Goal: Task Accomplishment & Management: Use online tool/utility

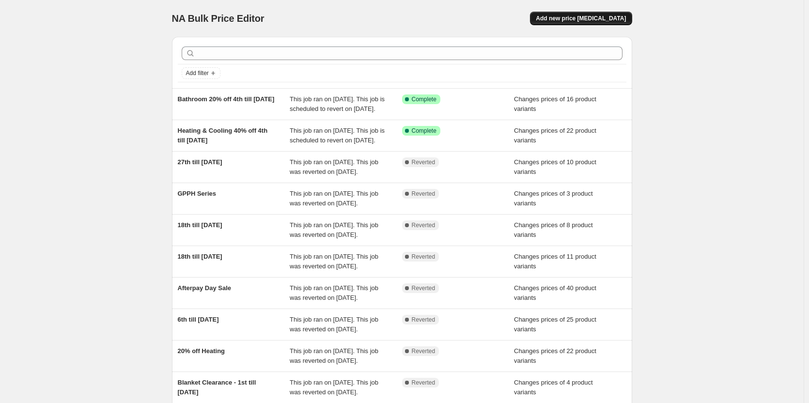
click at [571, 17] on span "Add new price [MEDICAL_DATA]" at bounding box center [581, 19] width 90 height 8
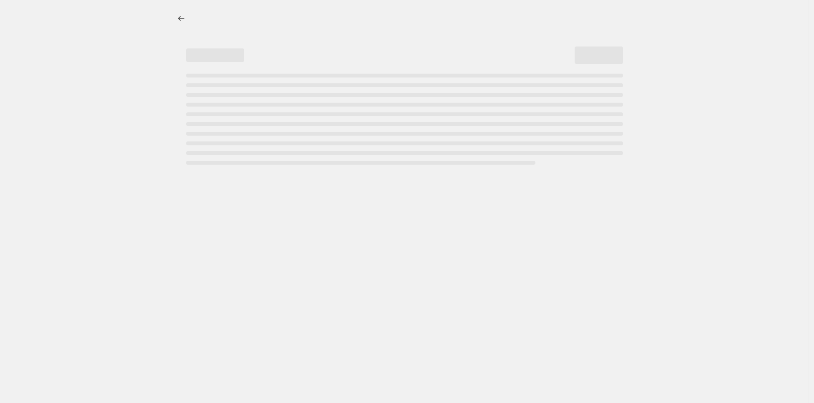
select select "percentage"
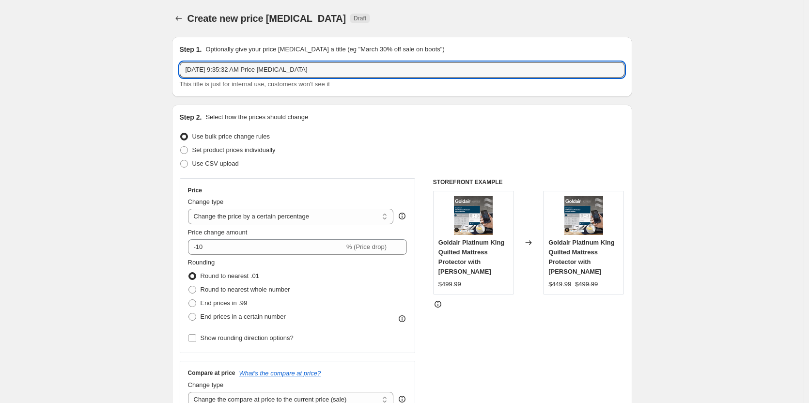
drag, startPoint x: 351, startPoint y: 70, endPoint x: 135, endPoint y: 72, distance: 215.6
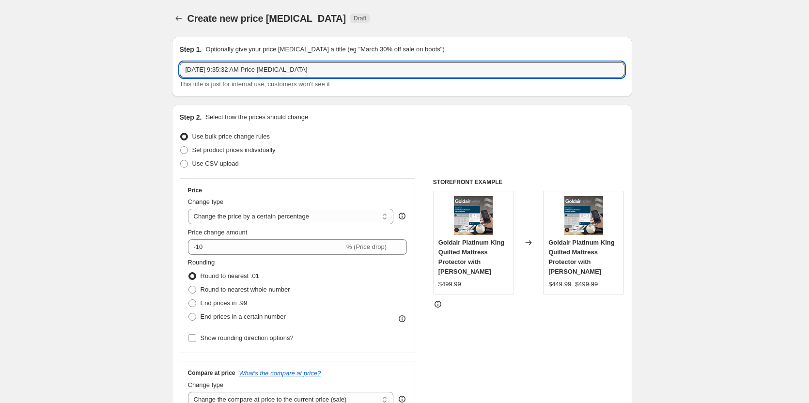
drag, startPoint x: 349, startPoint y: 69, endPoint x: 108, endPoint y: 54, distance: 241.8
type input "8th till [DATE]"
click at [189, 149] on span at bounding box center [184, 150] width 9 height 9
click at [181, 147] on input "Set product prices individually" at bounding box center [180, 146] width 0 height 0
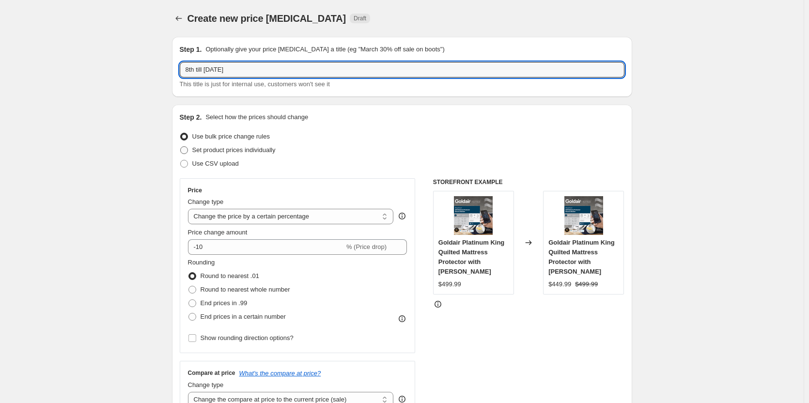
radio input "true"
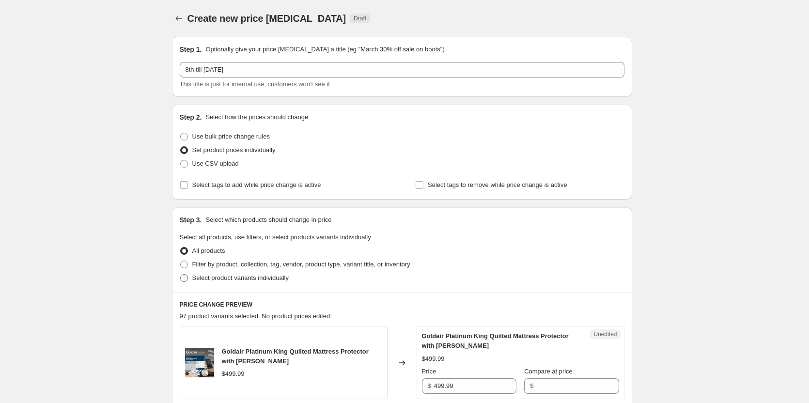
click at [187, 281] on span at bounding box center [184, 278] width 8 height 8
click at [181, 275] on input "Select product variants individually" at bounding box center [180, 274] width 0 height 0
radio input "true"
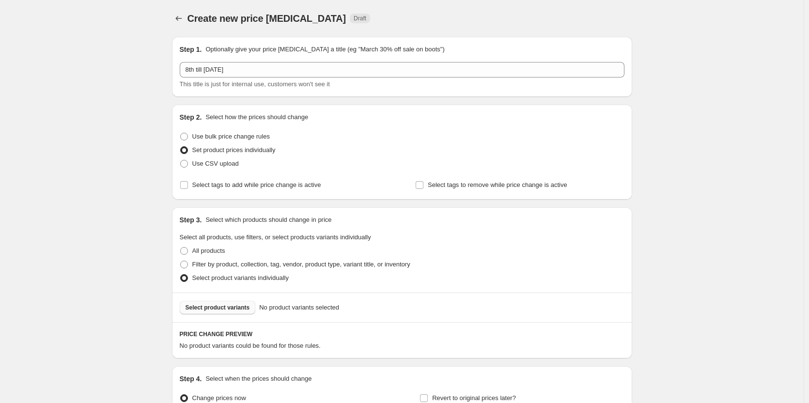
click at [240, 309] on span "Select product variants" at bounding box center [218, 308] width 64 height 8
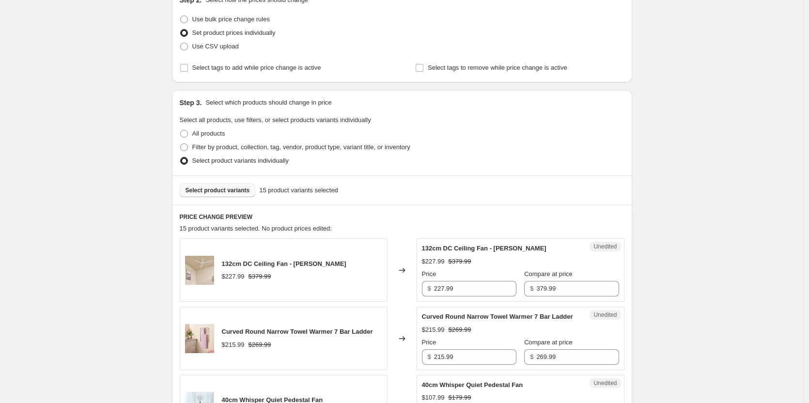
scroll to position [194, 0]
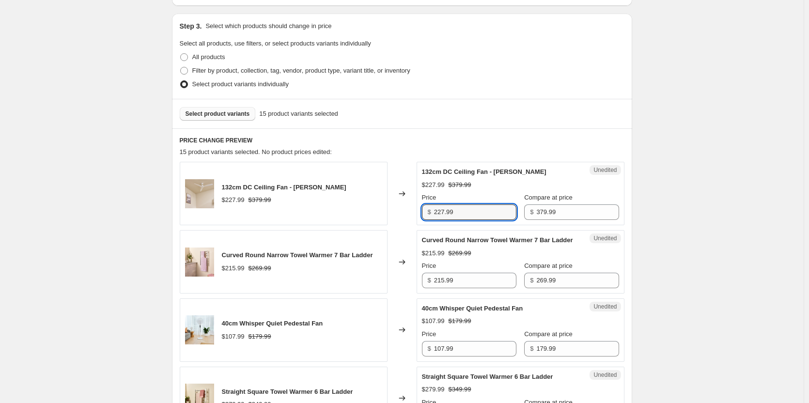
drag, startPoint x: 489, startPoint y: 216, endPoint x: 367, endPoint y: 213, distance: 122.1
click at [367, 213] on div "132cm DC Ceiling Fan - Matte White $227.99 $379.99 Changed to Unedited 132cm DC…" at bounding box center [402, 193] width 445 height 63
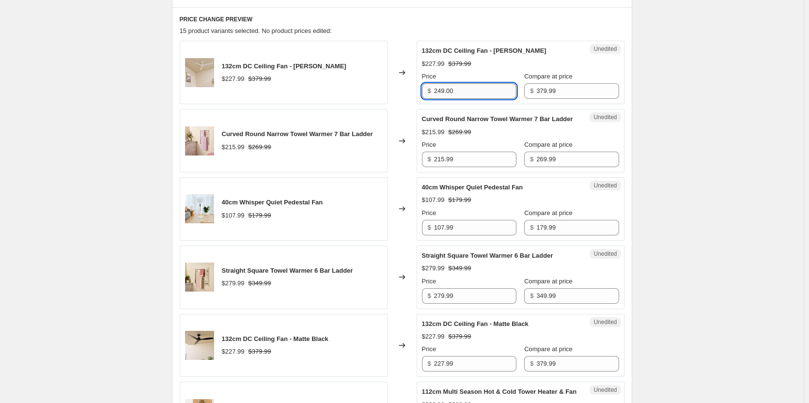
scroll to position [339, 0]
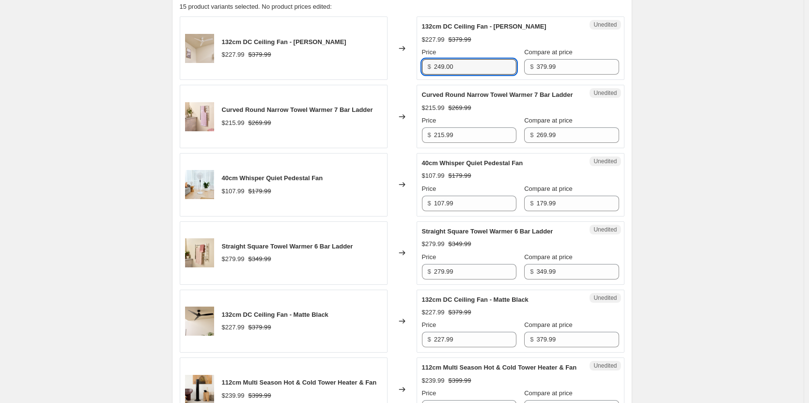
type input "249.00"
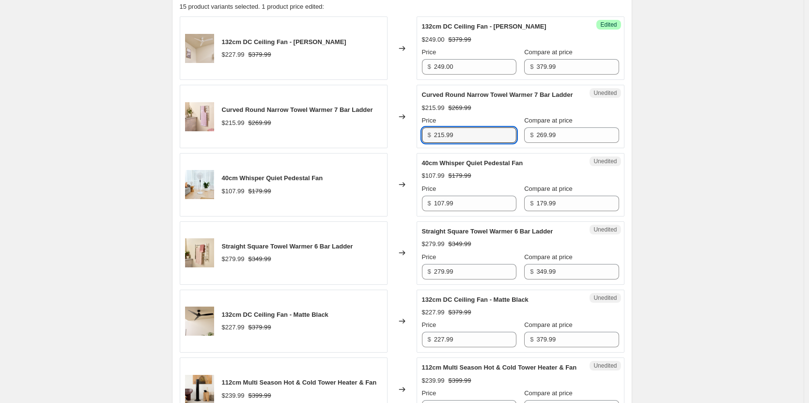
drag, startPoint x: 472, startPoint y: 147, endPoint x: 385, endPoint y: 147, distance: 86.7
click at [385, 147] on div "Curved Round Narrow Towel Warmer 7 Bar Ladder $215.99 $269.99 Changed to Unedit…" at bounding box center [402, 116] width 445 height 63
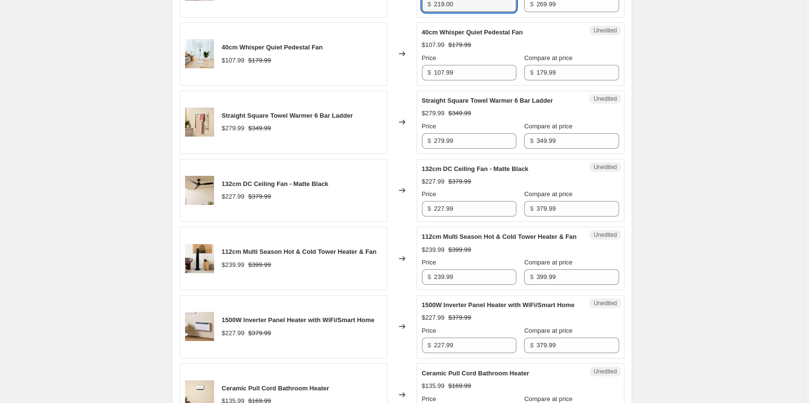
scroll to position [485, 0]
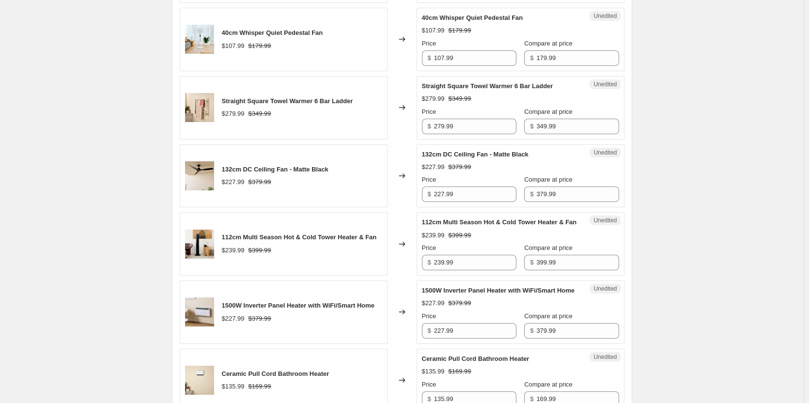
type input "219.00"
drag, startPoint x: 487, startPoint y: 71, endPoint x: 402, endPoint y: 68, distance: 85.3
click at [402, 68] on div "40cm Whisper Quiet Pedestal Fan $107.99 $179.99 Changed to Unedited 40cm Whispe…" at bounding box center [402, 39] width 445 height 63
type input "119.00"
drag, startPoint x: 482, startPoint y: 137, endPoint x: 400, endPoint y: 135, distance: 81.9
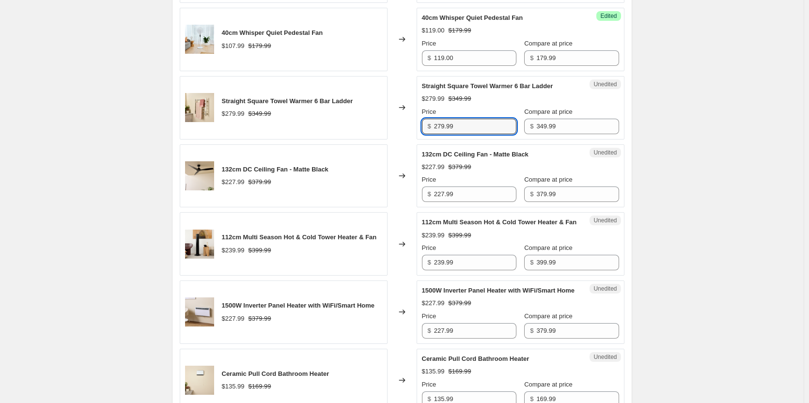
click at [400, 135] on div "Straight Square Towel Warmer 6 Bar Ladder $279.99 $349.99 Changed to Unedited S…" at bounding box center [402, 107] width 445 height 63
type input "259.00"
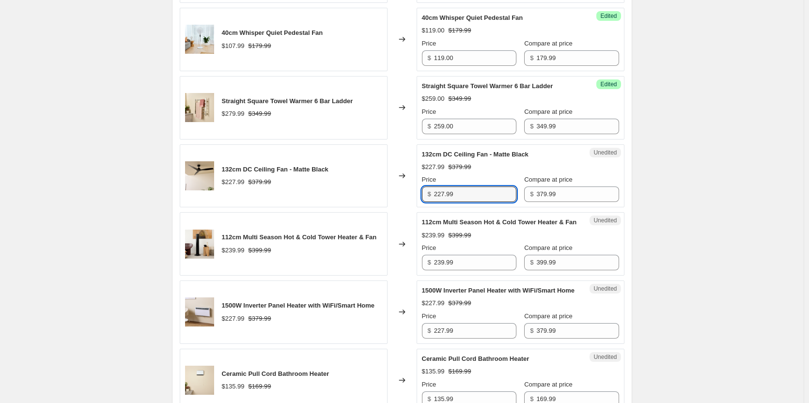
drag, startPoint x: 485, startPoint y: 196, endPoint x: 399, endPoint y: 204, distance: 86.1
click at [399, 204] on div "132cm DC Ceiling Fan - Matte Black $227.99 $379.99 Changed to Unedited 132cm DC…" at bounding box center [402, 175] width 445 height 63
type input "249.00"
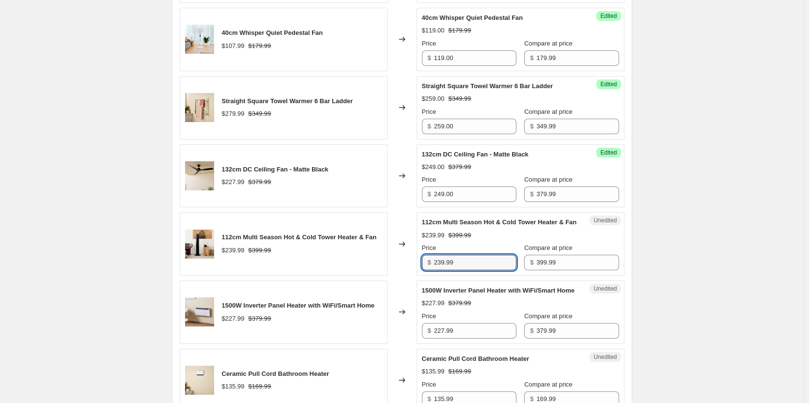
drag, startPoint x: 461, startPoint y: 283, endPoint x: 379, endPoint y: 281, distance: 81.9
click at [379, 276] on div "112cm Multi Season Hot & Cold Tower Heater & Fan $239.99 $399.99 Changed to Une…" at bounding box center [402, 243] width 445 height 63
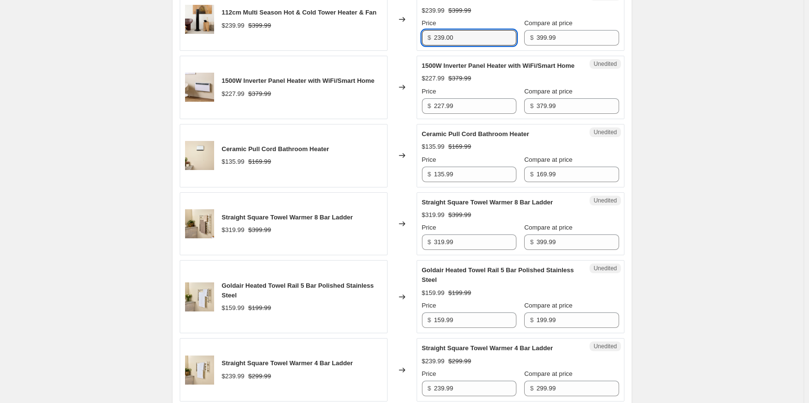
scroll to position [727, 0]
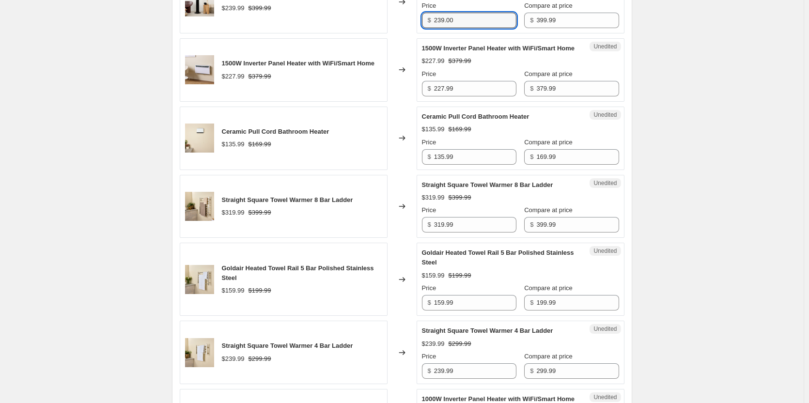
type input "239.00"
drag, startPoint x: 497, startPoint y: 121, endPoint x: 365, endPoint y: 121, distance: 131.3
click at [365, 102] on div "1500W Inverter Panel Heater with WiFi/Smart Home $227.99 $379.99 Changed to Une…" at bounding box center [402, 69] width 445 height 63
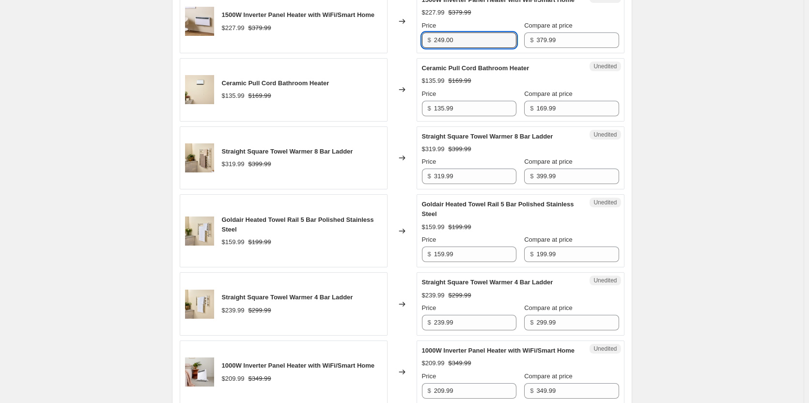
type input "249.00"
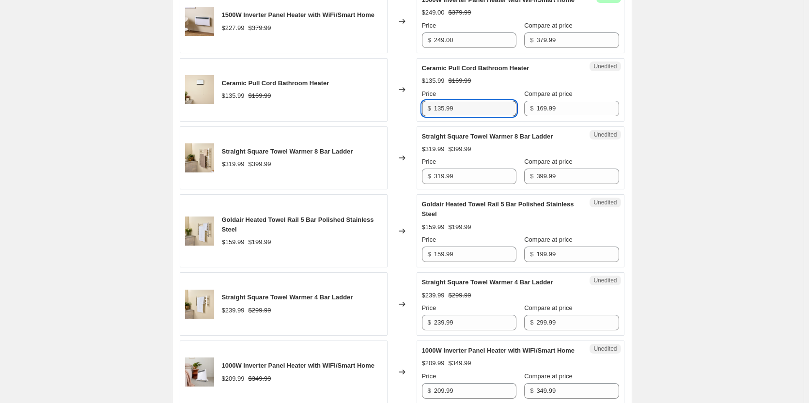
drag, startPoint x: 471, startPoint y: 135, endPoint x: 358, endPoint y: 131, distance: 112.5
click at [358, 122] on div "Ceramic Pull Cord Bathroom Heater $135.99 $169.99 Changed to Unedited Ceramic P…" at bounding box center [402, 89] width 445 height 63
type input "129.00"
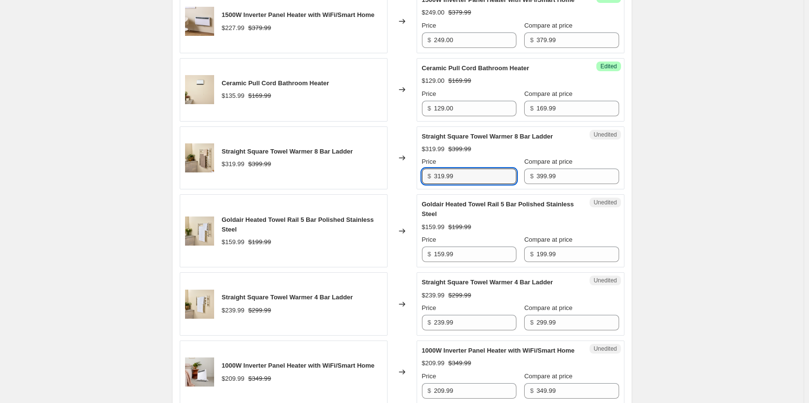
drag, startPoint x: 472, startPoint y: 207, endPoint x: 357, endPoint y: 200, distance: 116.0
click at [358, 190] on div "Straight Square Towel Warmer 8 Bar Ladder $319.99 $399.99 Changed to Unedited S…" at bounding box center [402, 157] width 445 height 63
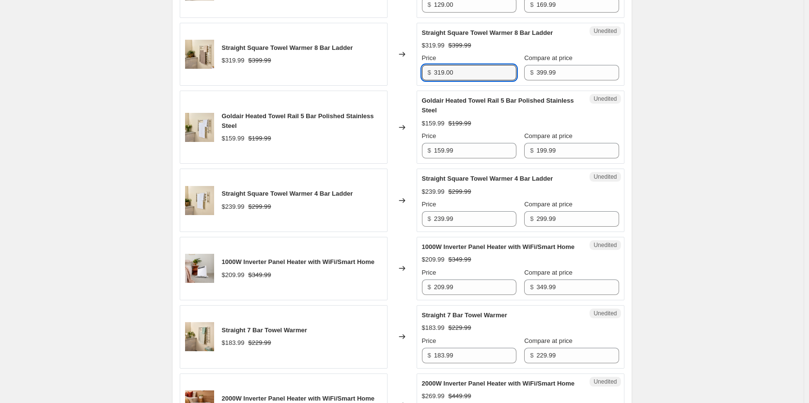
scroll to position [921, 0]
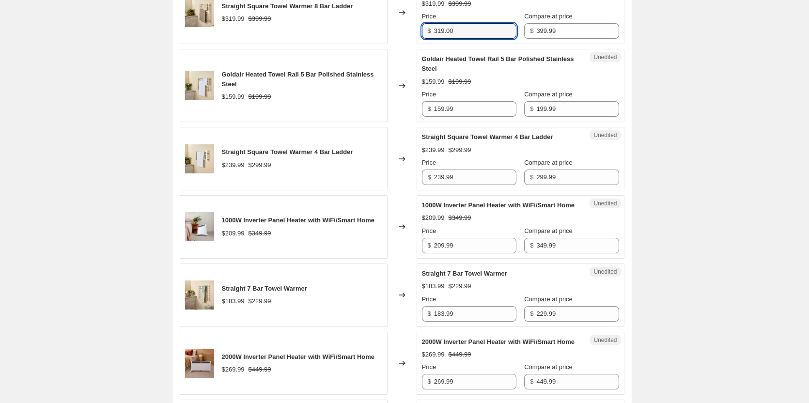
type input "319.00"
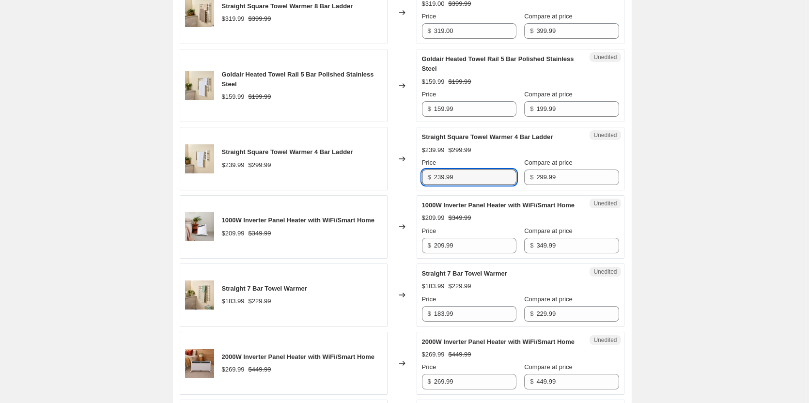
drag, startPoint x: 478, startPoint y: 207, endPoint x: 383, endPoint y: 201, distance: 95.2
click at [383, 190] on div "Straight Square Towel Warmer 4 Bar Ladder $239.99 $299.99 Changed to Unedited S…" at bounding box center [402, 158] width 445 height 63
type input "149.00"
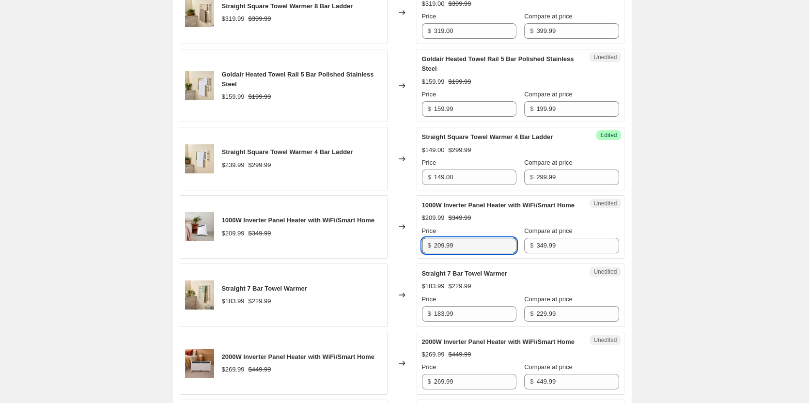
drag, startPoint x: 484, startPoint y: 284, endPoint x: 378, endPoint y: 278, distance: 106.3
click at [378, 259] on div "1000W Inverter Panel Heater with WiFi/Smart Home $209.99 $349.99 Changed to Une…" at bounding box center [402, 226] width 445 height 63
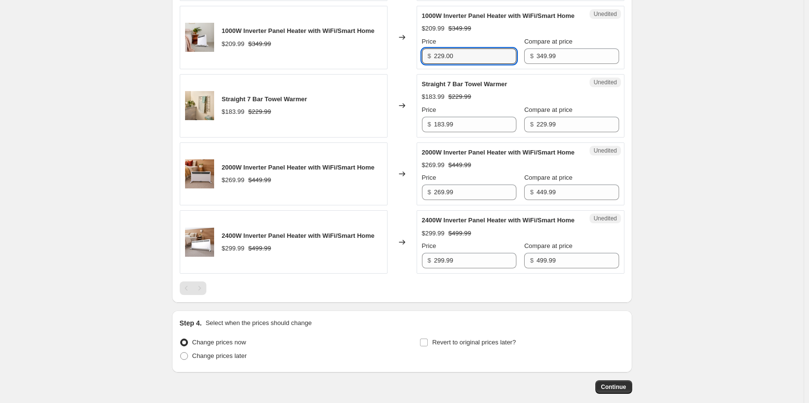
scroll to position [1115, 0]
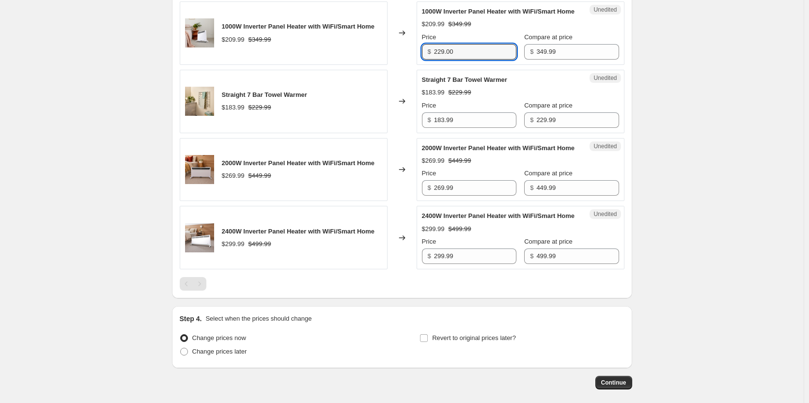
type input "229.00"
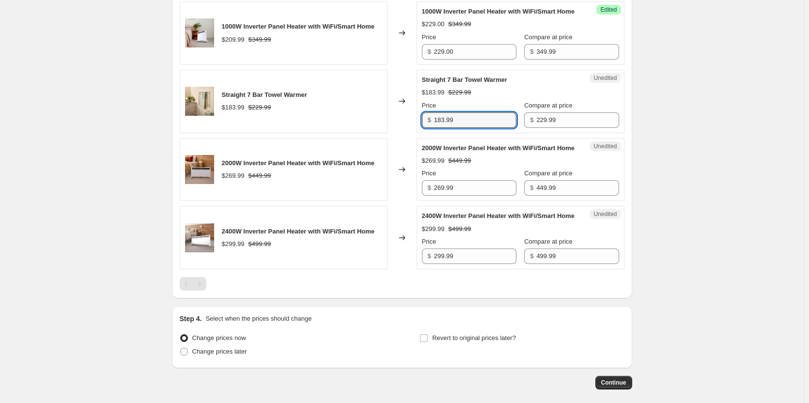
drag, startPoint x: 486, startPoint y: 161, endPoint x: 381, endPoint y: 160, distance: 105.2
click at [385, 133] on div "Straight 7 Bar Towel Warmer $183.99 $229.99 Changed to Unedited Straight 7 Bar …" at bounding box center [402, 101] width 445 height 63
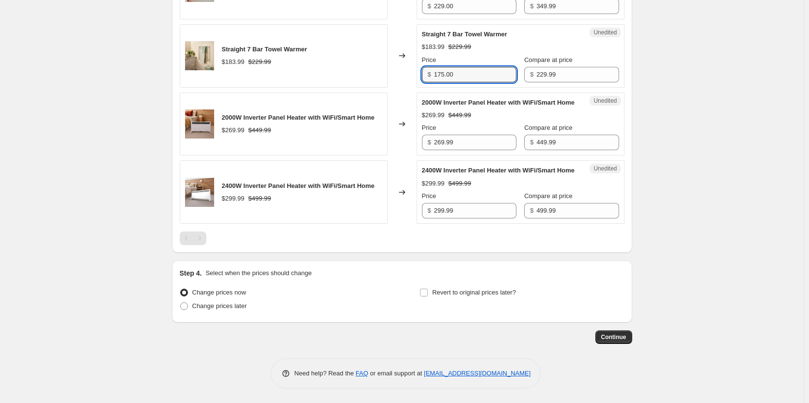
scroll to position [1211, 0]
type input "175.00"
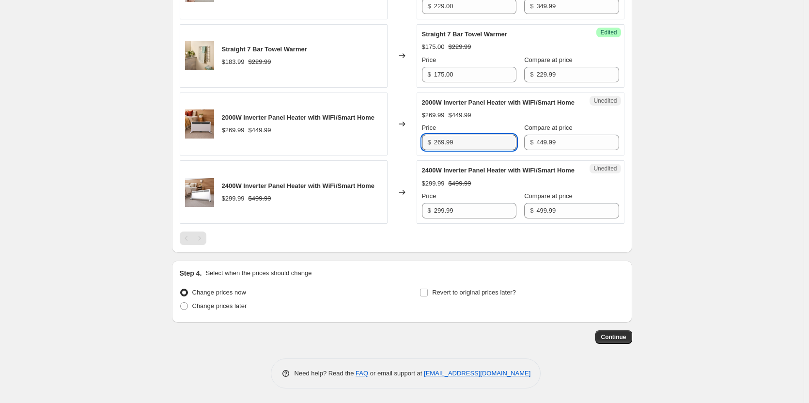
drag, startPoint x: 481, startPoint y: 141, endPoint x: 371, endPoint y: 141, distance: 110.0
click at [372, 141] on div "2000W Inverter Panel Heater with WiFi/Smart Home $269.99 $449.99 Changed to Une…" at bounding box center [402, 124] width 445 height 63
type input "289.00"
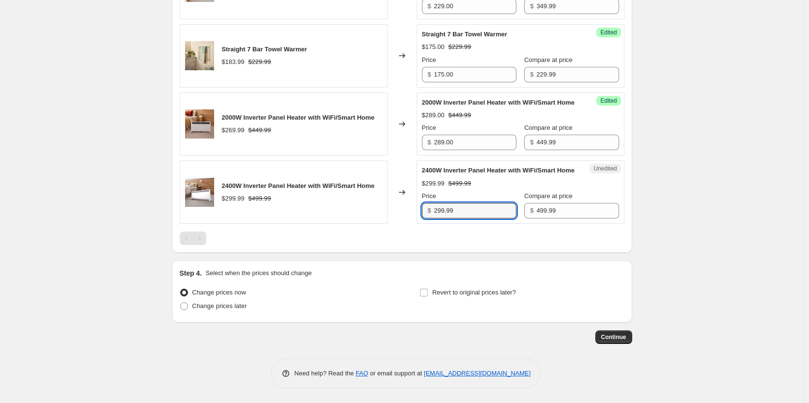
drag, startPoint x: 468, startPoint y: 214, endPoint x: 393, endPoint y: 215, distance: 74.6
click at [393, 215] on div "2400W Inverter Panel Heater with WiFi/Smart Home $299.99 $499.99 Changed to Une…" at bounding box center [402, 191] width 445 height 63
type input "319.00"
click at [184, 308] on span at bounding box center [184, 306] width 8 height 8
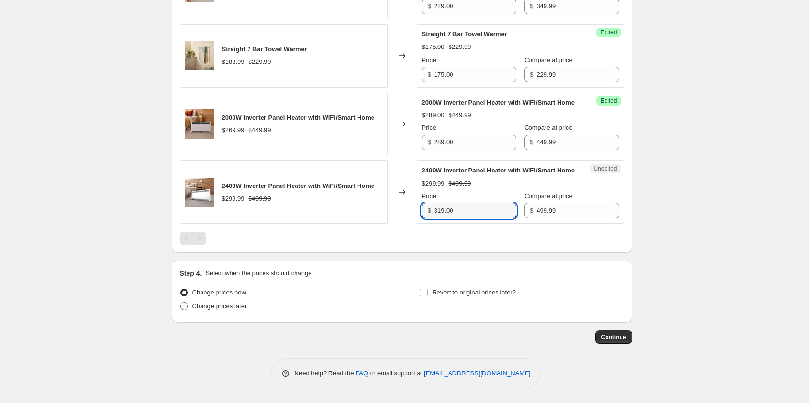
click at [181, 303] on input "Change prices later" at bounding box center [180, 302] width 0 height 0
radio input "true"
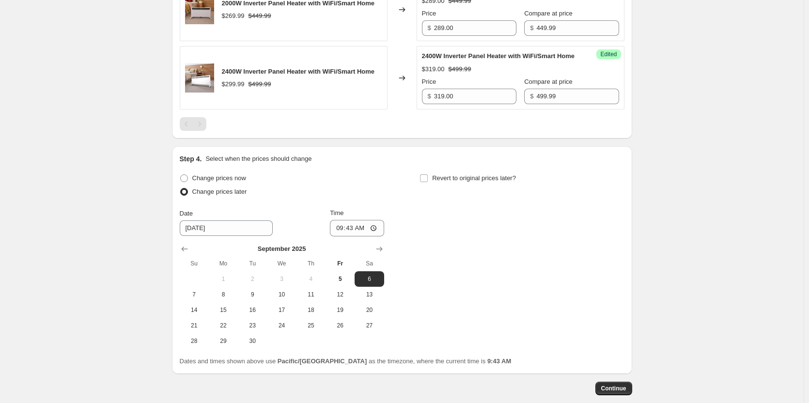
scroll to position [1364, 0]
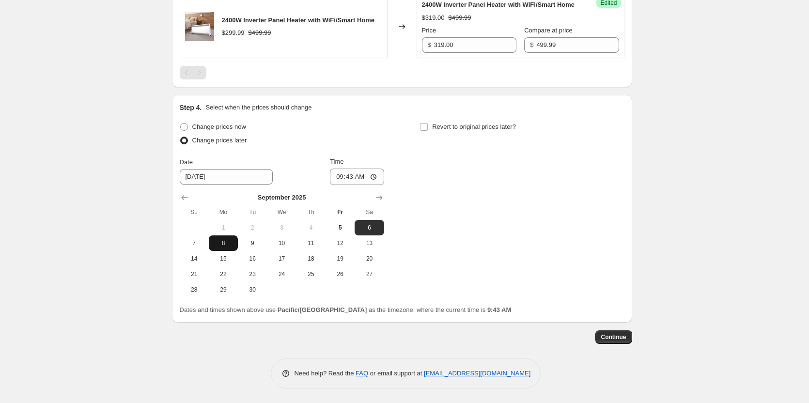
click at [227, 247] on span "8" at bounding box center [223, 243] width 21 height 8
type input "[DATE]"
click at [378, 185] on input "09:43" at bounding box center [357, 177] width 54 height 16
type input "00:05"
click at [491, 248] on div "Change prices now Change prices later Date [DATE] Time 00:[DATE] Mo Tu We Th Fr…" at bounding box center [402, 208] width 445 height 177
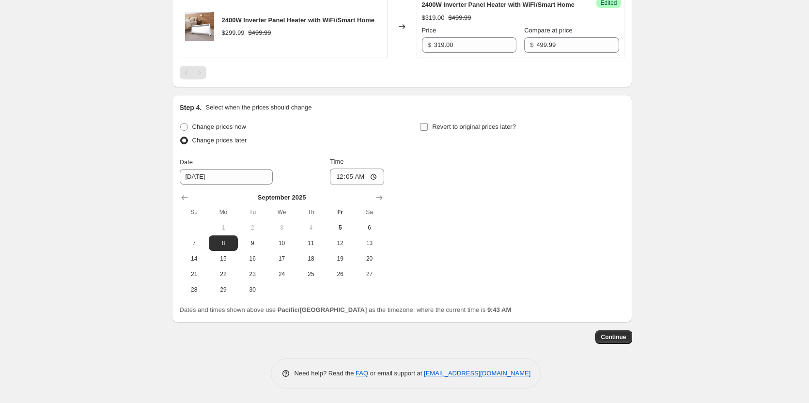
click at [426, 131] on input "Revert to original prices later?" at bounding box center [424, 127] width 8 height 8
checkbox input "true"
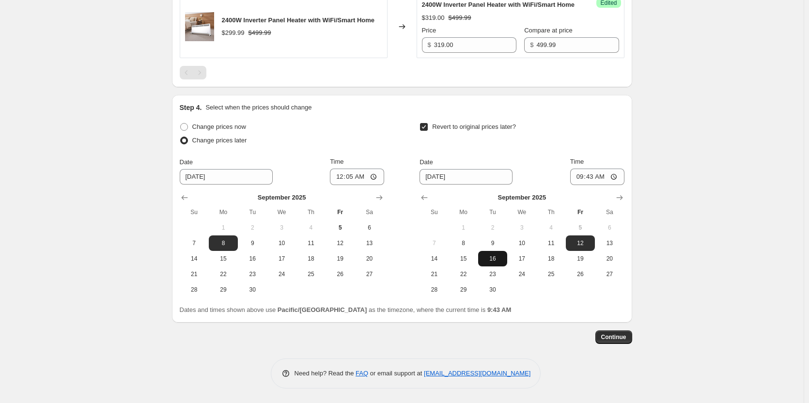
click at [493, 263] on span "16" at bounding box center [492, 259] width 21 height 8
type input "[DATE]"
click at [612, 185] on input "09:43" at bounding box center [597, 177] width 54 height 16
type input "23:59"
drag, startPoint x: 707, startPoint y: 253, endPoint x: 713, endPoint y: 254, distance: 6.9
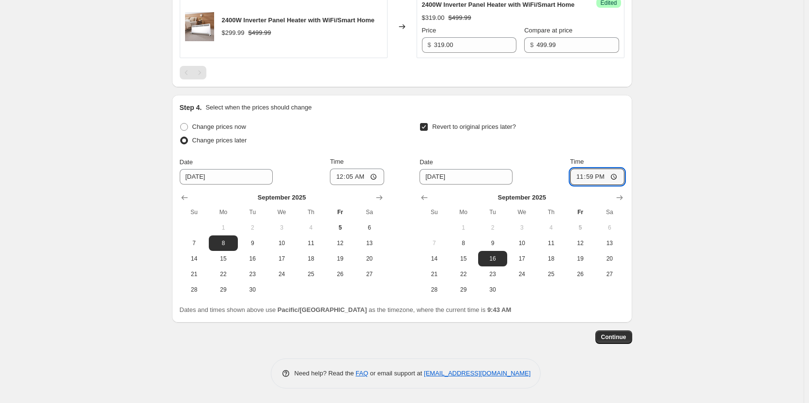
click at [619, 341] on span "Continue" at bounding box center [613, 337] width 25 height 8
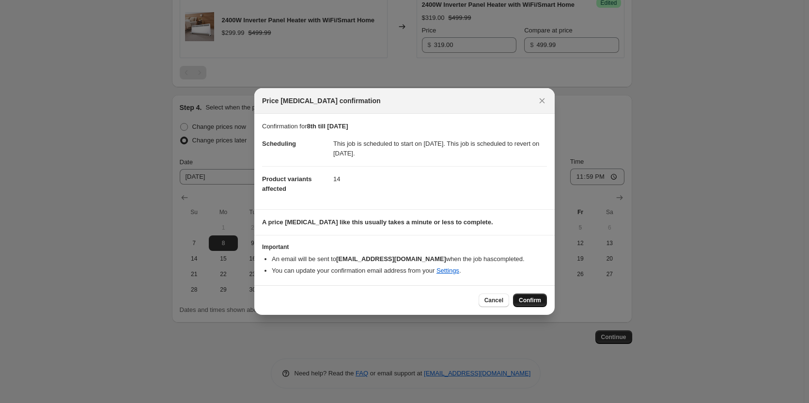
click at [521, 300] on span "Confirm" at bounding box center [530, 301] width 22 height 8
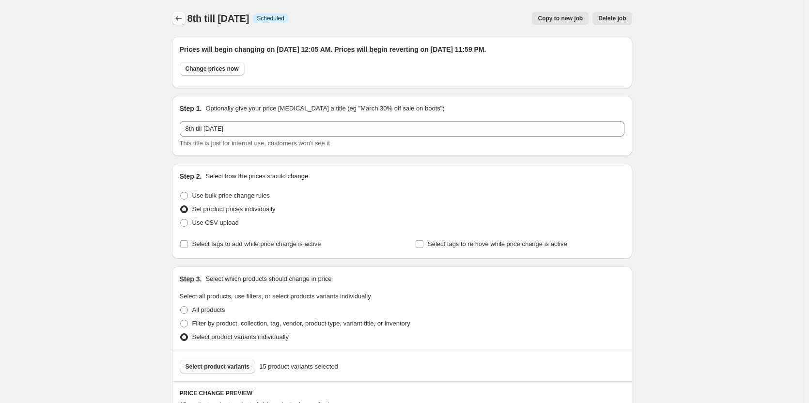
click at [181, 17] on icon "Price change jobs" at bounding box center [179, 19] width 10 height 10
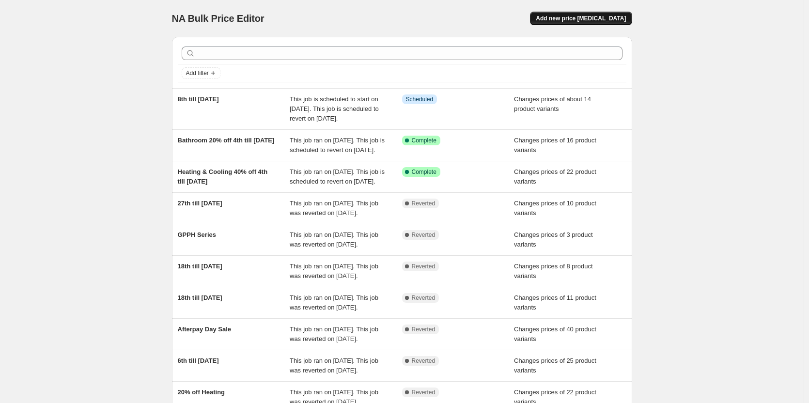
click at [587, 21] on span "Add new price [MEDICAL_DATA]" at bounding box center [581, 19] width 90 height 8
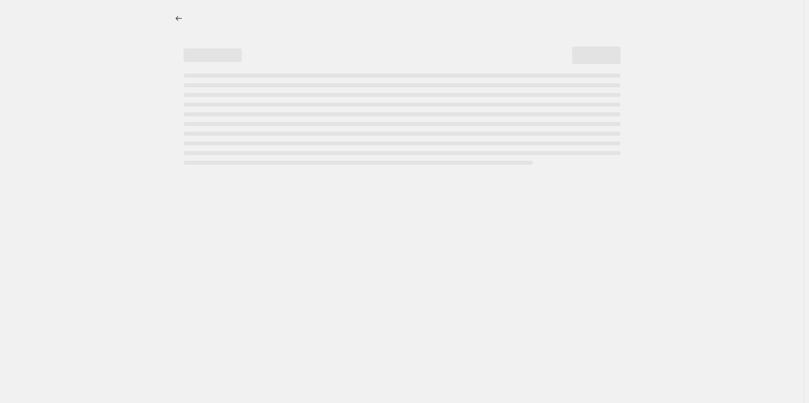
select select "percentage"
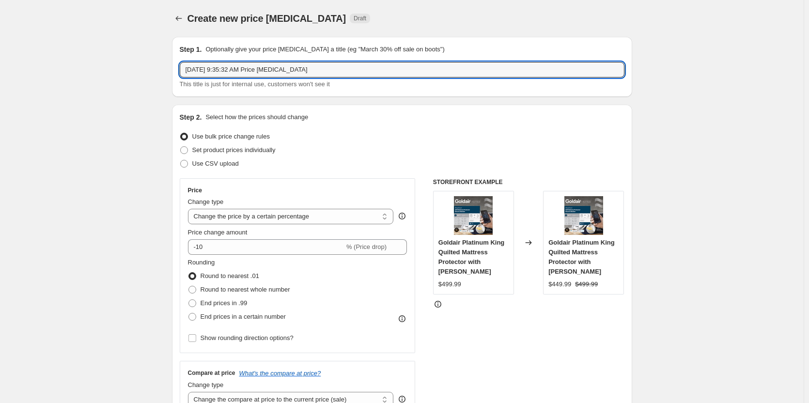
drag, startPoint x: 195, startPoint y: 64, endPoint x: 84, endPoint y: 59, distance: 111.6
type input "8th till [DATE]"
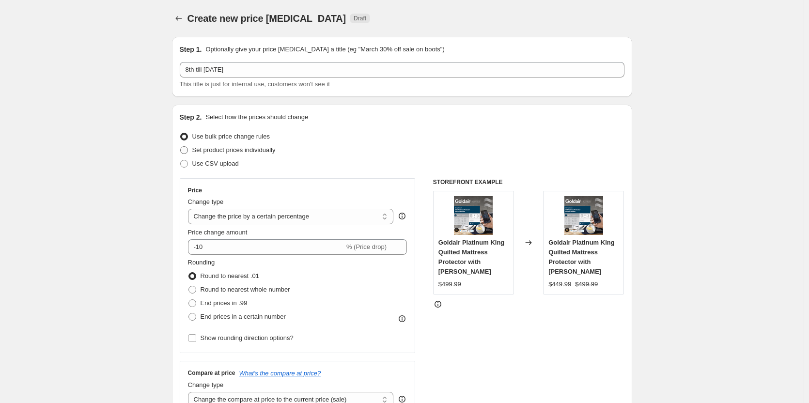
click at [188, 151] on span at bounding box center [184, 150] width 8 height 8
click at [181, 147] on input "Set product prices individually" at bounding box center [180, 146] width 0 height 0
radio input "true"
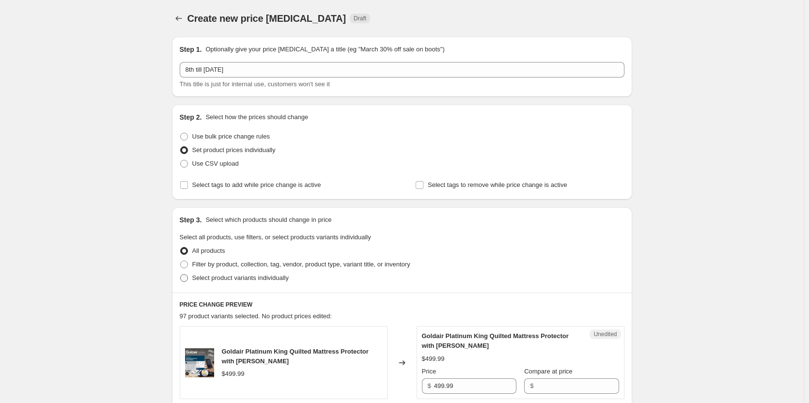
click at [188, 280] on span at bounding box center [184, 278] width 8 height 8
click at [181, 275] on input "Select product variants individually" at bounding box center [180, 274] width 0 height 0
radio input "true"
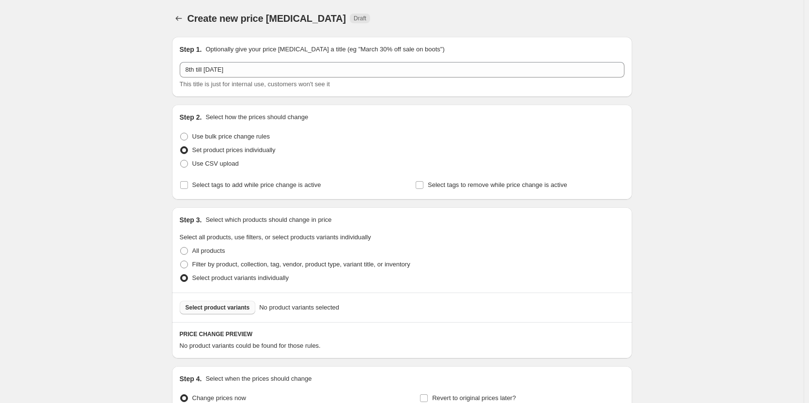
click at [223, 305] on span "Select product variants" at bounding box center [218, 308] width 64 height 8
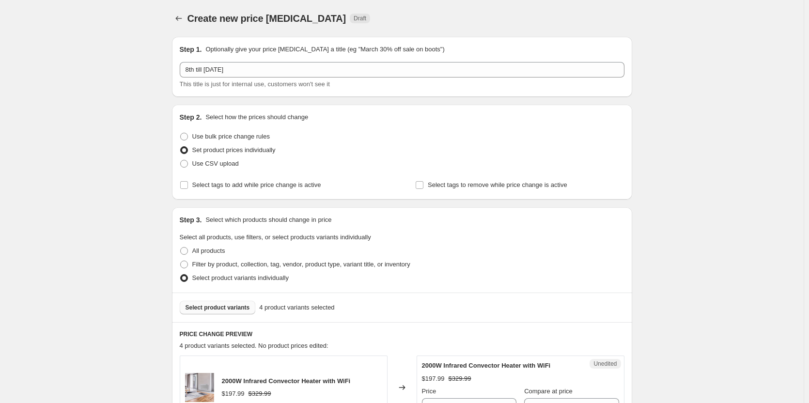
click at [444, 276] on div "Select product variants individually" at bounding box center [402, 278] width 445 height 14
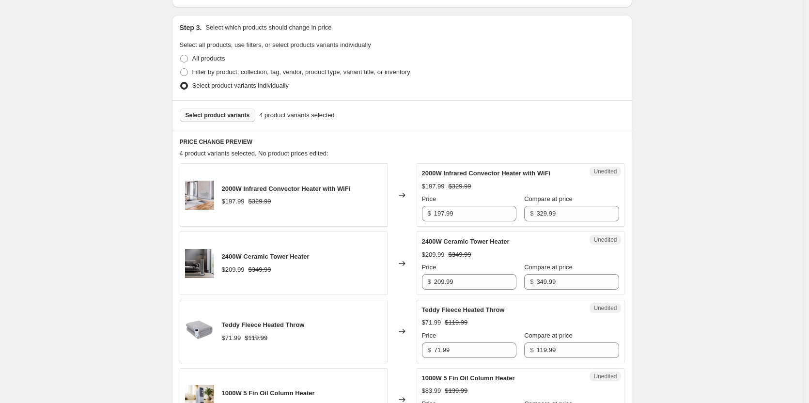
scroll to position [194, 0]
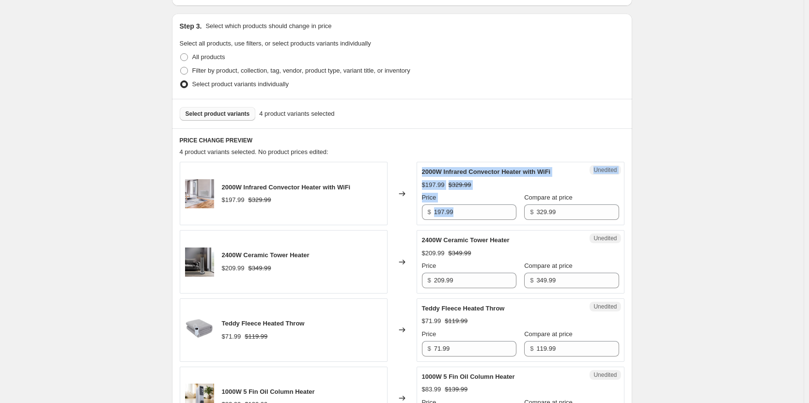
drag, startPoint x: 501, startPoint y: 204, endPoint x: 381, endPoint y: 202, distance: 119.7
click at [381, 202] on div "2000W Infrared Convector Heater with WiFi $197.99 $329.99 Changed to Unedited 2…" at bounding box center [402, 193] width 445 height 63
click at [466, 210] on input "197.99" at bounding box center [475, 212] width 82 height 16
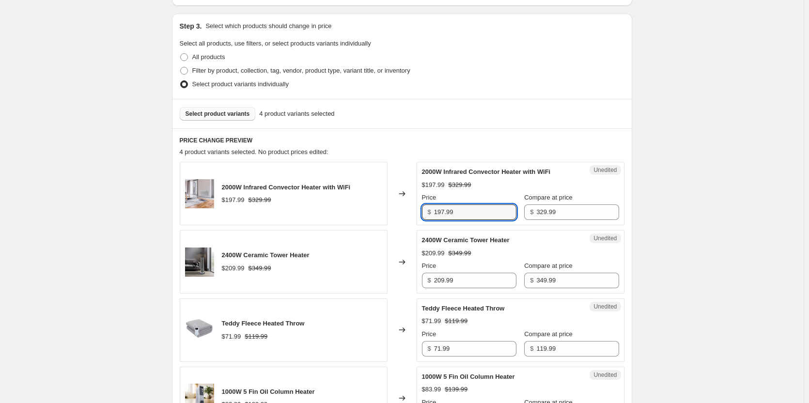
drag, startPoint x: 476, startPoint y: 213, endPoint x: 422, endPoint y: 213, distance: 54.3
click at [422, 213] on div "Unedited 2000W Infrared Convector Heater with WiFi $197.99 $329.99 Price $ 197.…" at bounding box center [521, 193] width 208 height 63
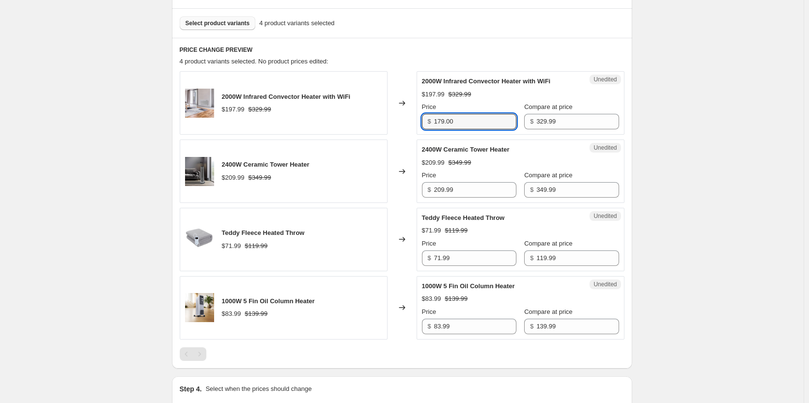
scroll to position [291, 0]
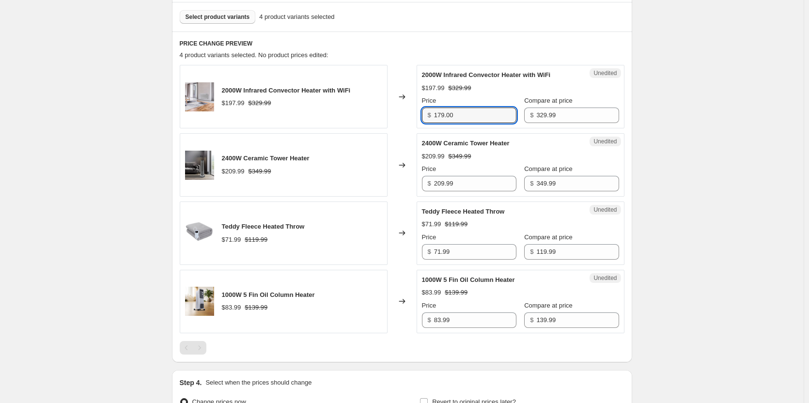
type input "179.00"
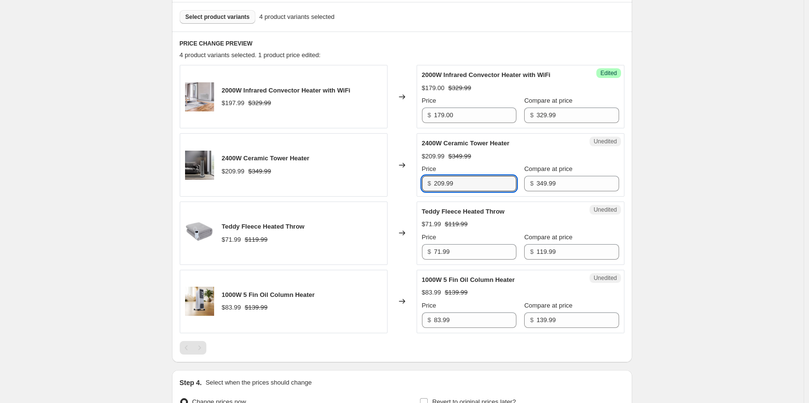
drag, startPoint x: 488, startPoint y: 183, endPoint x: 357, endPoint y: 185, distance: 131.8
click at [357, 185] on div "2400W Ceramic Tower Heater $209.99 $349.99 Changed to Unedited 2400W Ceramic To…" at bounding box center [402, 164] width 445 height 63
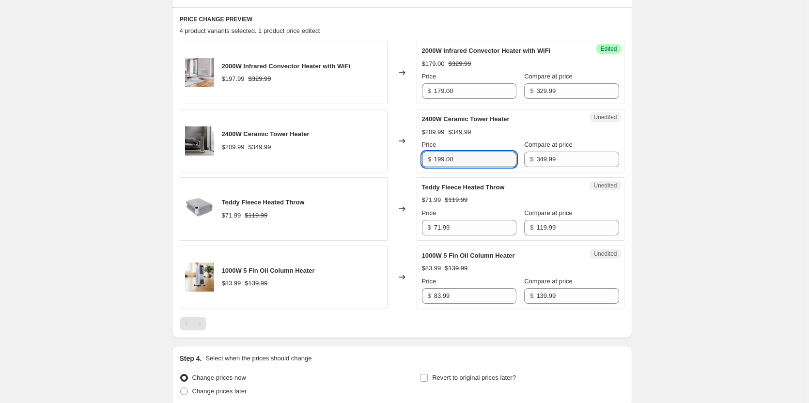
scroll to position [339, 0]
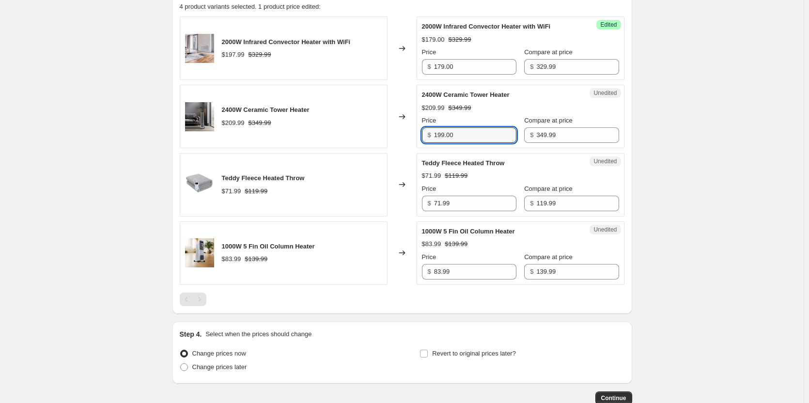
type input "199.00"
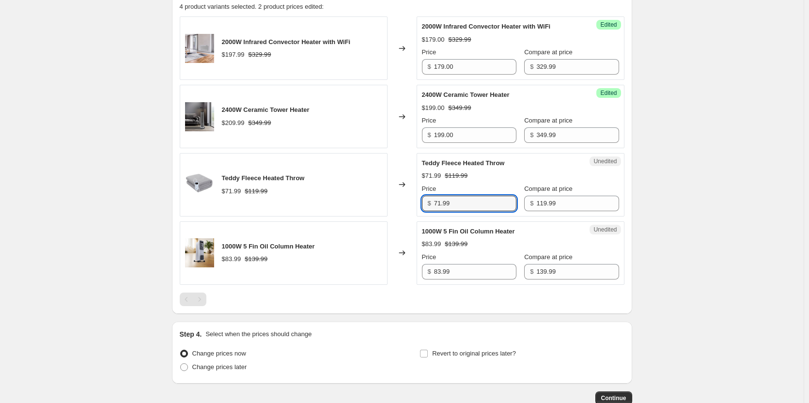
drag, startPoint x: 443, startPoint y: 199, endPoint x: 376, endPoint y: 195, distance: 67.5
click at [376, 195] on div "Teddy Fleece Heated Throw $71.99 $119.99 Changed to Unedited Teddy Fleece Heate…" at bounding box center [402, 184] width 445 height 63
type input "79.00"
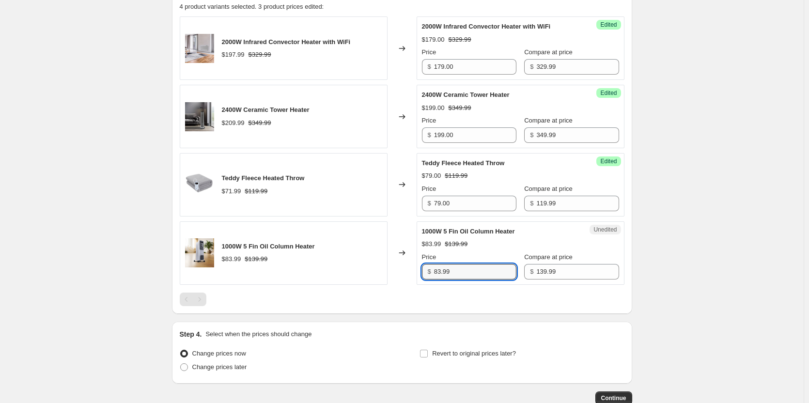
drag, startPoint x: 480, startPoint y: 273, endPoint x: 368, endPoint y: 258, distance: 113.4
click at [368, 258] on div "1000W 5 Fin Oil Column Heater $83.99 $139.99 Changed to Unedited 1000W 5 Fin Oi…" at bounding box center [402, 252] width 445 height 63
type input "69.00"
click at [266, 289] on div "2000W Infrared Convector Heater with WiFi $197.99 $329.99 Changed to Success Ed…" at bounding box center [402, 160] width 445 height 289
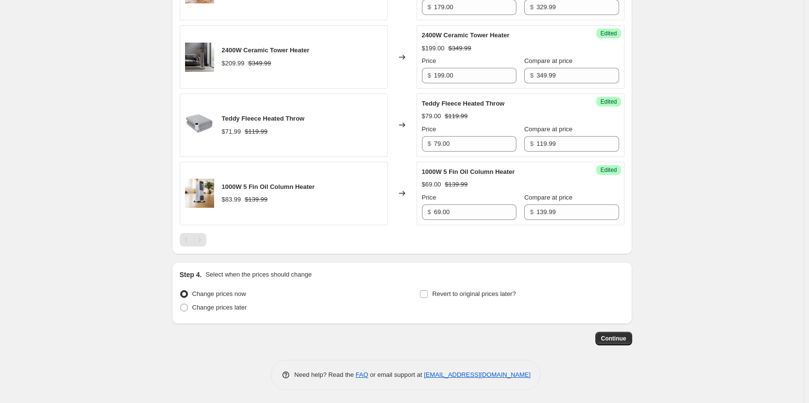
scroll to position [400, 0]
click at [188, 306] on span at bounding box center [184, 306] width 8 height 8
click at [181, 303] on input "Change prices later" at bounding box center [180, 302] width 0 height 0
radio input "true"
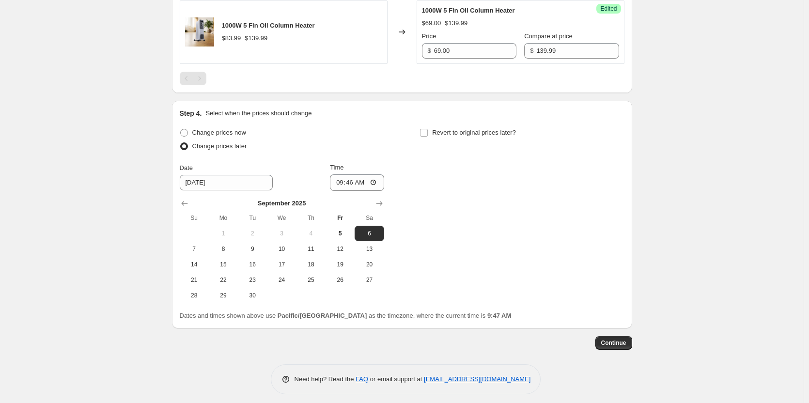
scroll to position [566, 0]
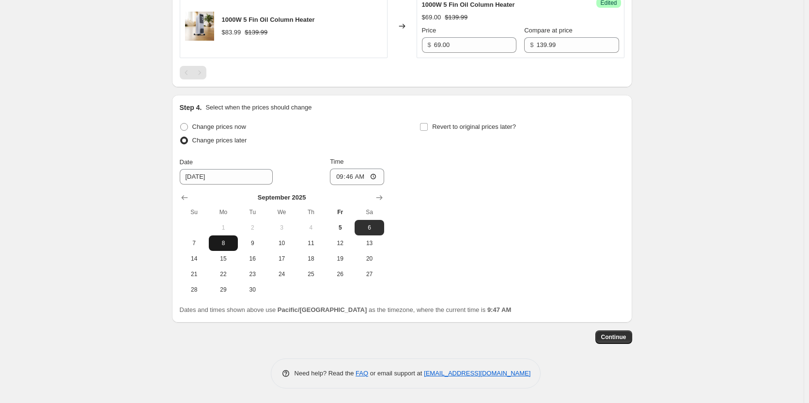
click at [229, 245] on span "8" at bounding box center [223, 243] width 21 height 8
type input "[DATE]"
click at [373, 174] on input "09:46" at bounding box center [357, 177] width 54 height 16
type input "00:05"
click at [473, 225] on div "Change prices now Change prices later Date [DATE] Time 00:[DATE] Mo Tu We Th Fr…" at bounding box center [402, 208] width 445 height 177
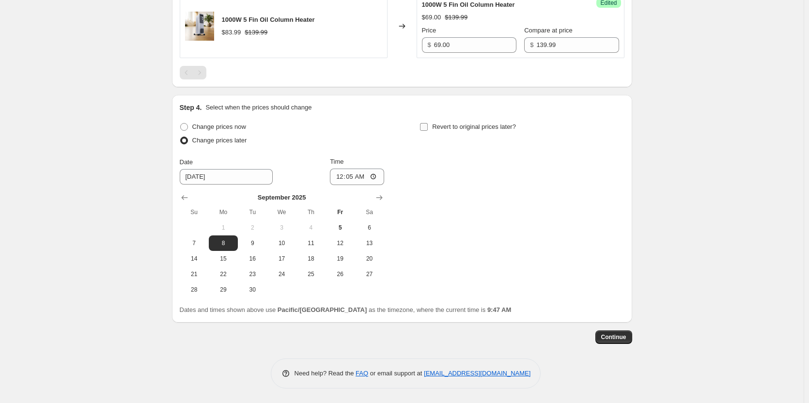
click at [428, 127] on input "Revert to original prices later?" at bounding box center [424, 127] width 8 height 8
checkbox input "true"
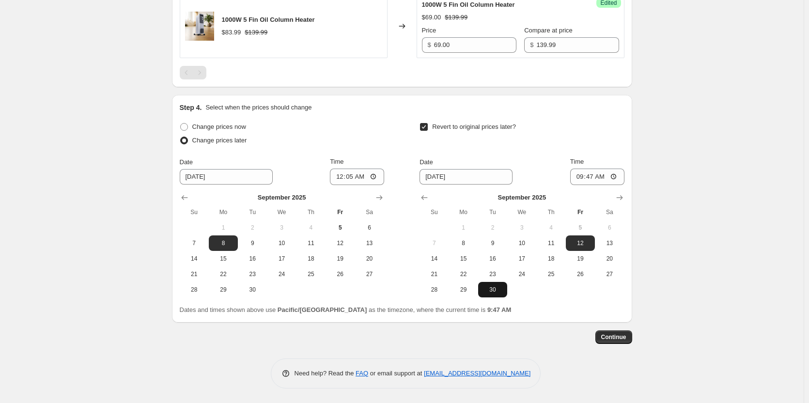
click at [495, 290] on span "30" at bounding box center [492, 290] width 21 height 8
type input "[DATE]"
click at [614, 175] on input "09:47" at bounding box center [597, 177] width 54 height 16
type input "23:59"
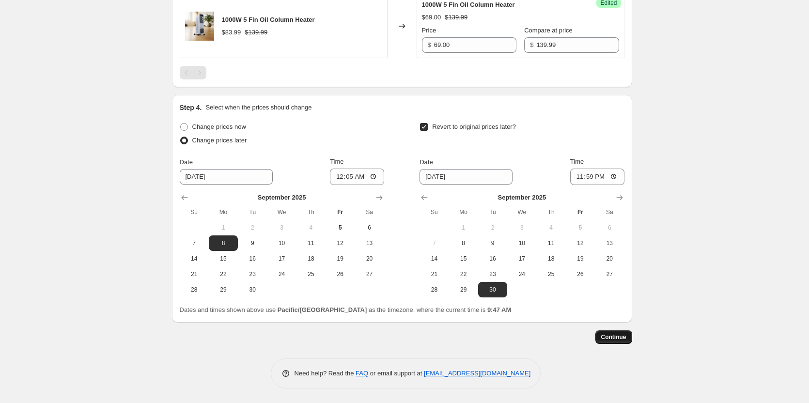
click at [612, 336] on span "Continue" at bounding box center [613, 337] width 25 height 8
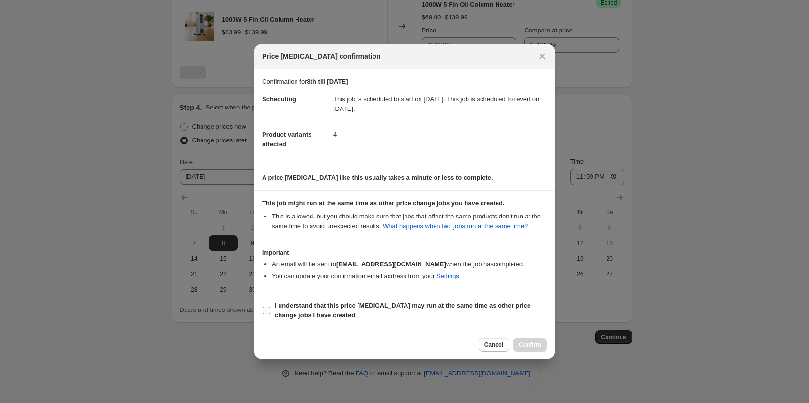
click at [267, 311] on input "I understand that this price [MEDICAL_DATA] may run at the same time as other p…" at bounding box center [267, 311] width 8 height 8
checkbox input "true"
click at [529, 348] on span "Confirm" at bounding box center [530, 345] width 22 height 8
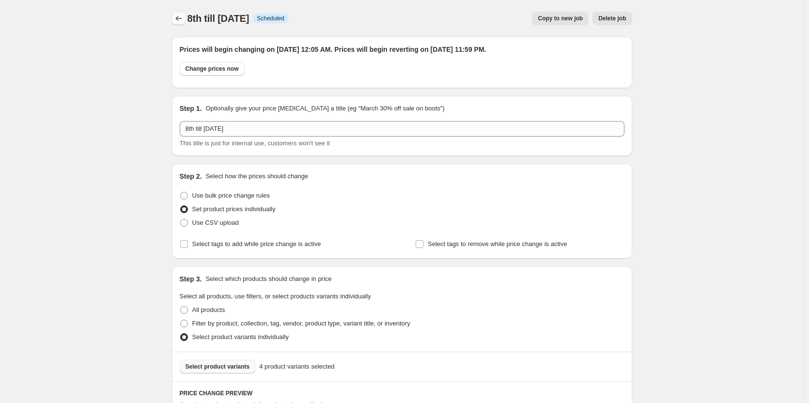
click at [174, 20] on button "Price change jobs" at bounding box center [179, 19] width 14 height 14
